Goal: Task Accomplishment & Management: Use online tool/utility

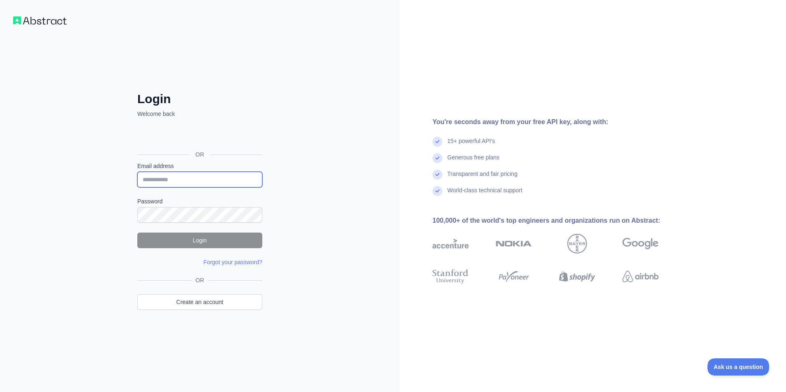
click at [197, 182] on input "Email address" at bounding box center [199, 180] width 125 height 16
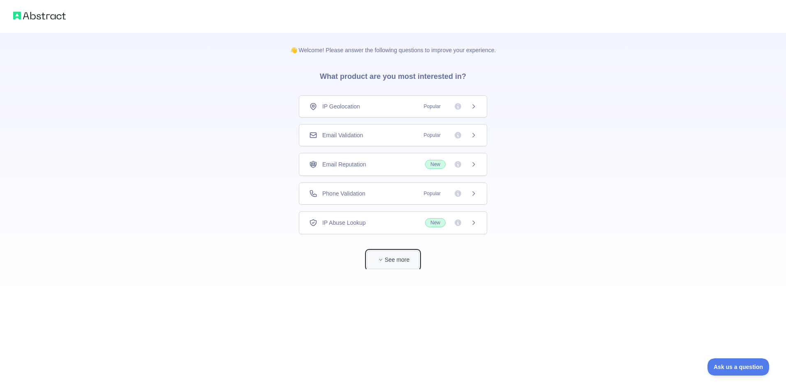
click at [397, 257] on button "See more" at bounding box center [393, 260] width 53 height 19
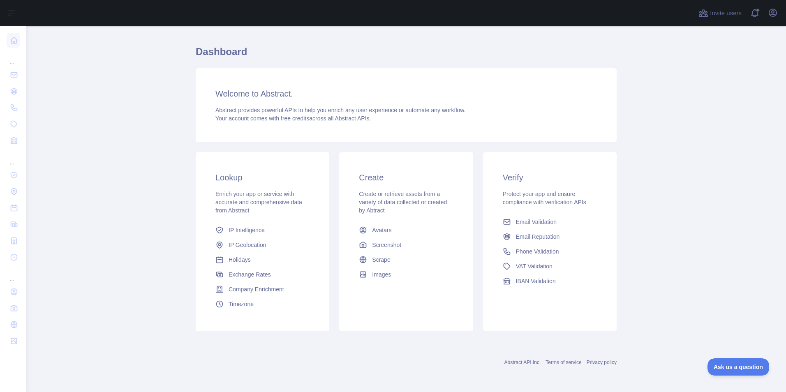
scroll to position [17, 0]
click at [410, 227] on link "Avatars" at bounding box center [406, 230] width 101 height 15
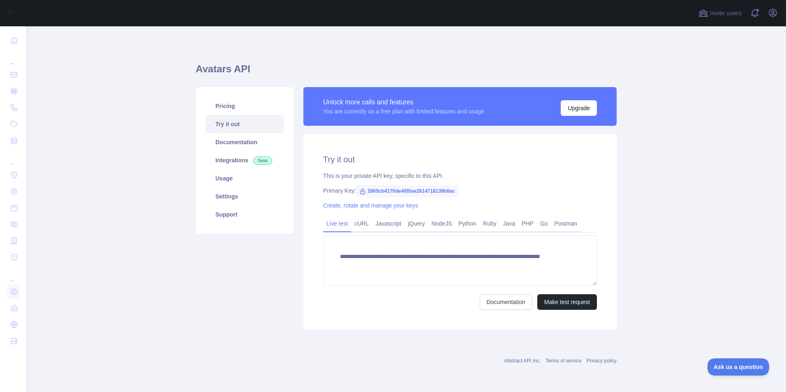
click at [361, 192] on icon at bounding box center [362, 191] width 7 height 7
drag, startPoint x: 366, startPoint y: 190, endPoint x: 483, endPoint y: 194, distance: 117.3
click at [483, 194] on div "Primary Key: 2865cb4170de46f0ae2614718138b8ac" at bounding box center [460, 191] width 274 height 8
copy span "2865cb4170de46f0ae2614718138b8ac"
